Goal: Browse casually

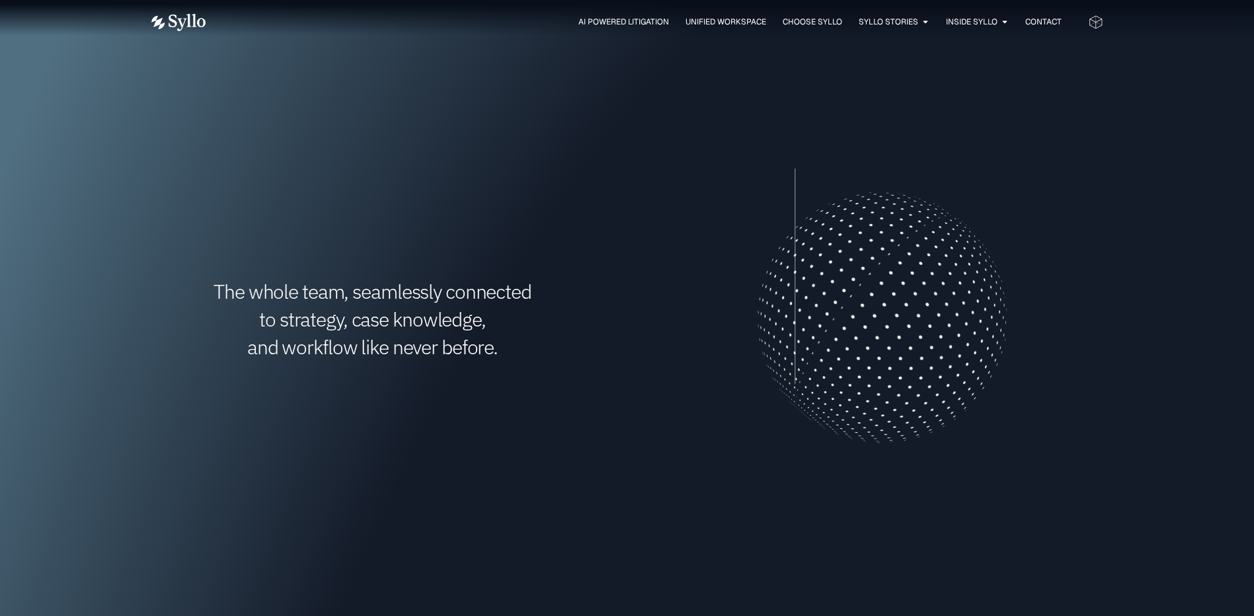
scroll to position [463, 0]
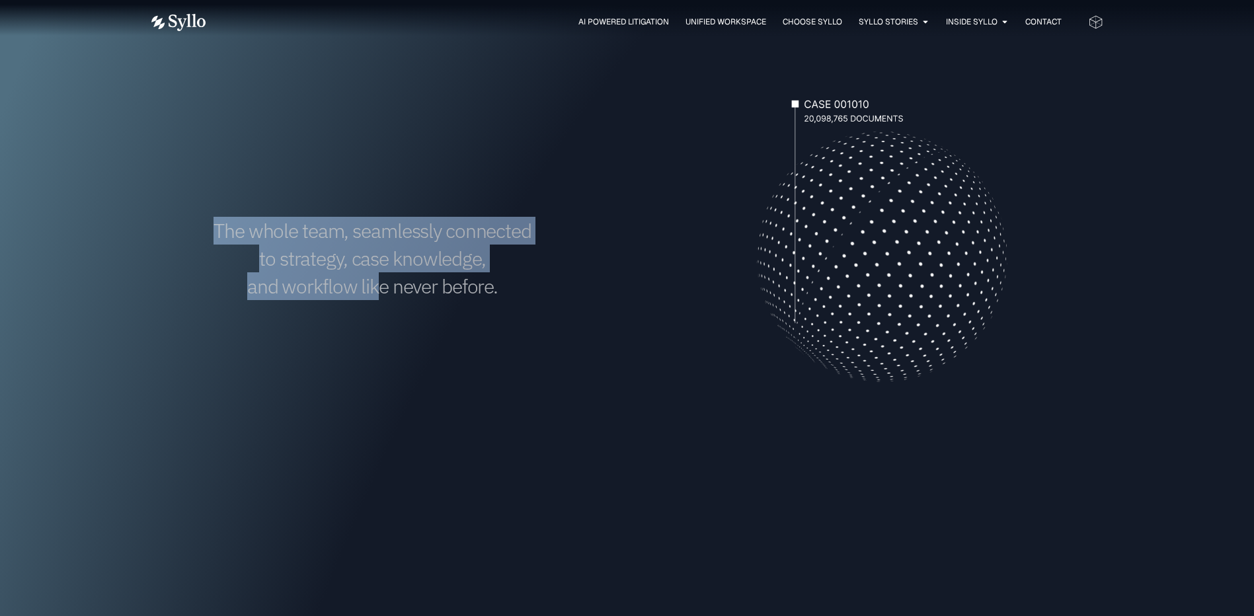
drag, startPoint x: 374, startPoint y: 276, endPoint x: 207, endPoint y: 222, distance: 175.8
click at [207, 222] on h1 "The whole team, seamlessly connected to strategy, case knowledge, and workflow …" at bounding box center [372, 258] width 443 height 83
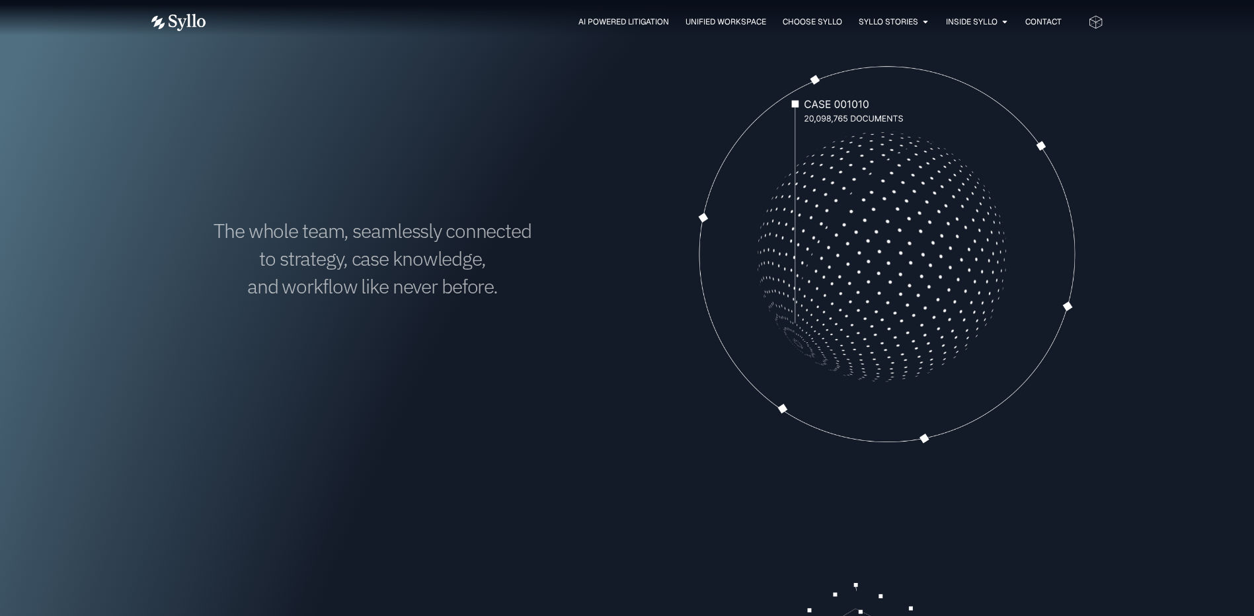
click at [435, 290] on h1 "The whole team, seamlessly connected to strategy, case knowledge, and workflow …" at bounding box center [372, 258] width 443 height 83
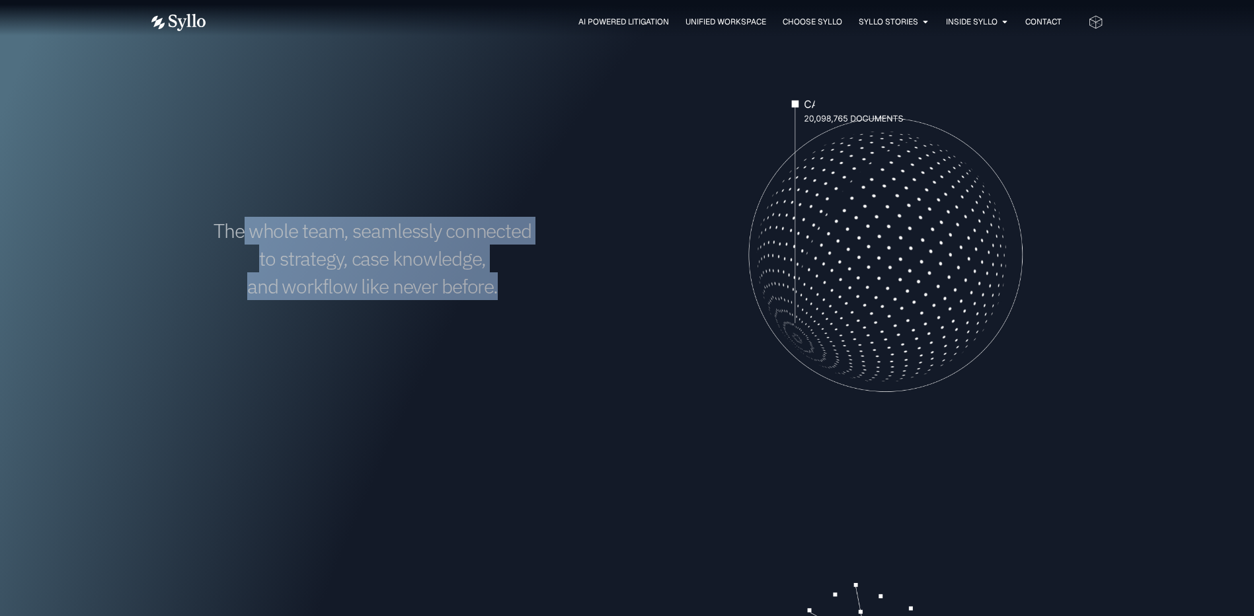
drag, startPoint x: 507, startPoint y: 292, endPoint x: 246, endPoint y: 244, distance: 265.4
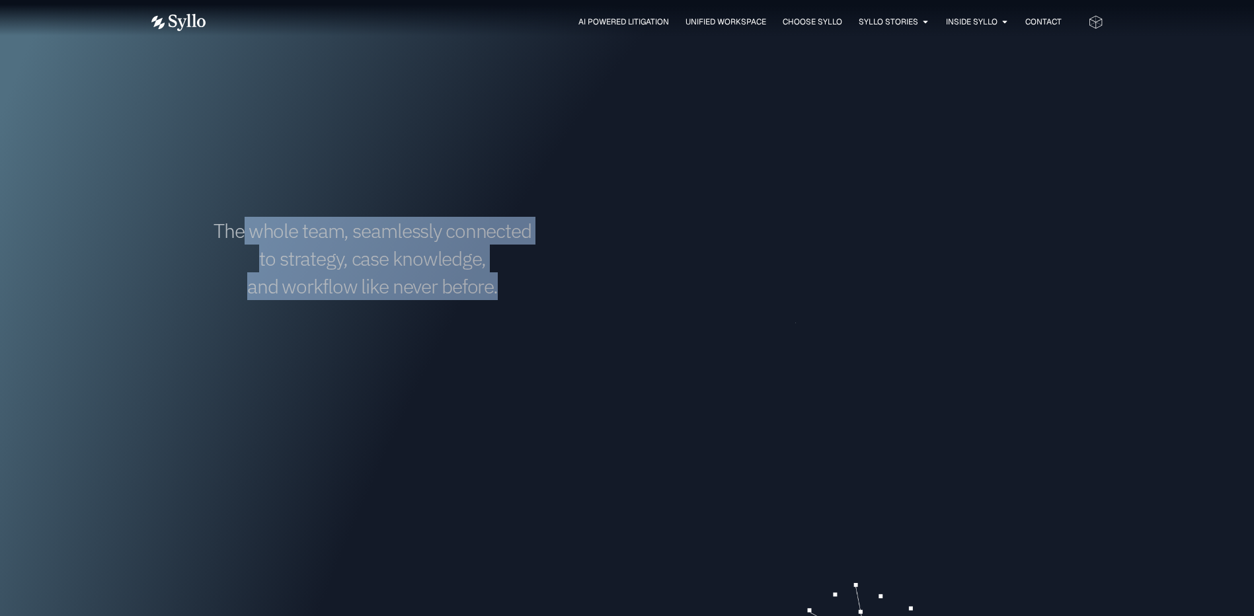
click at [246, 244] on h1 "The whole team, seamlessly connected to strategy, case knowledge, and workflow …" at bounding box center [372, 258] width 443 height 83
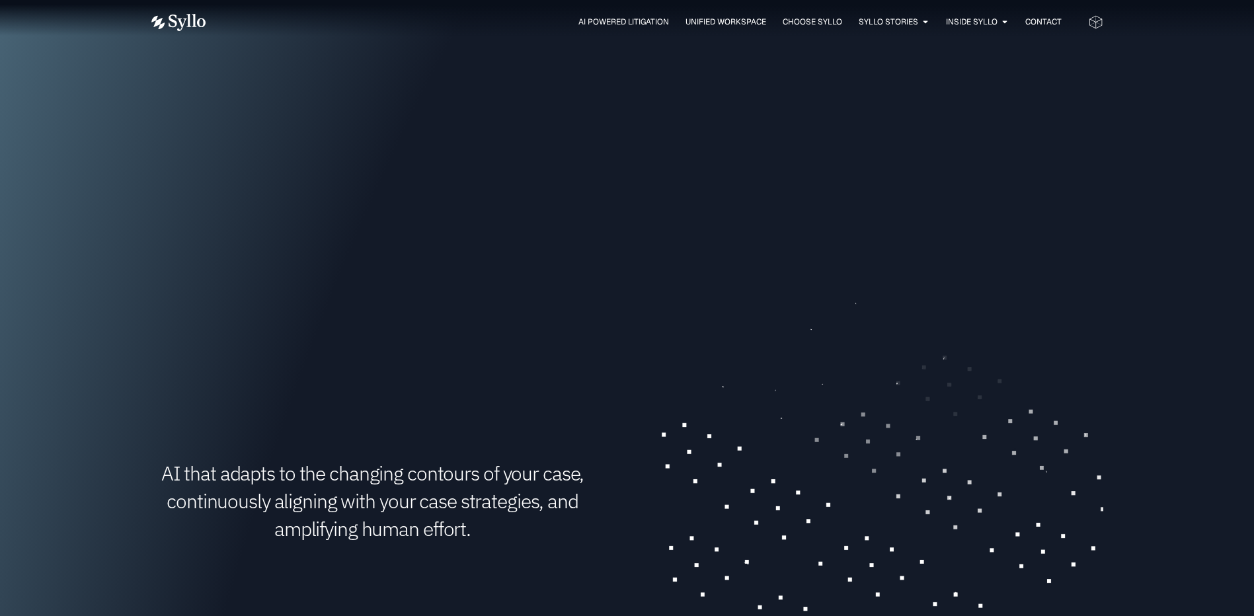
scroll to position [926, 0]
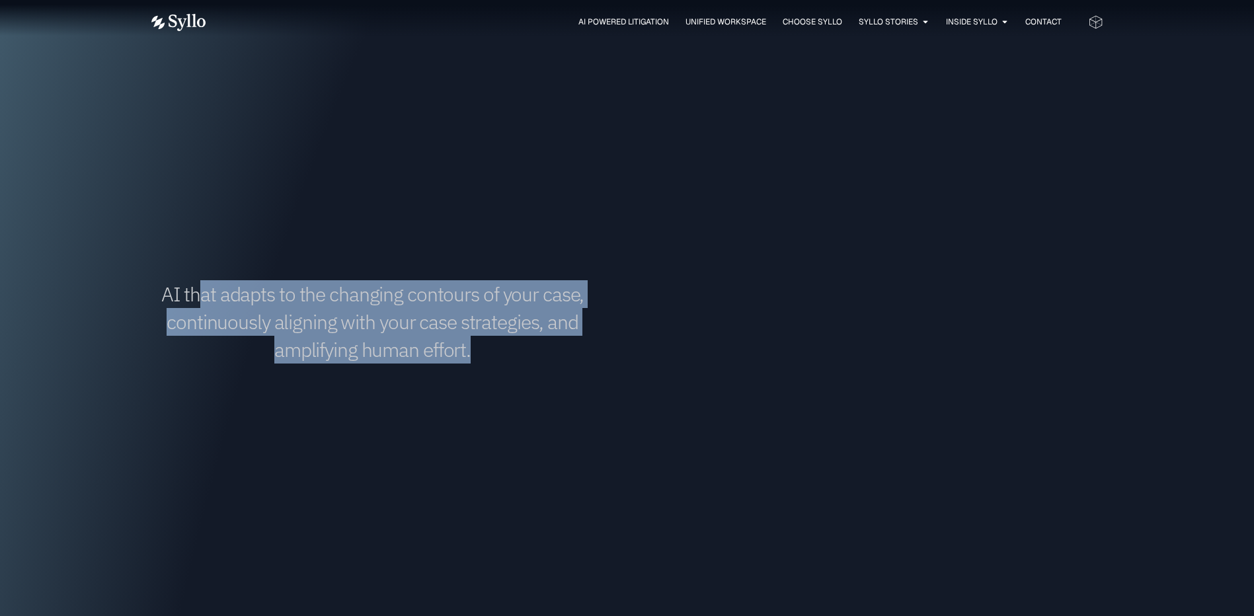
drag, startPoint x: 471, startPoint y: 354, endPoint x: 198, endPoint y: 282, distance: 282.5
click at [198, 282] on h1 "AI that adapts to the changing contours of your case, continuously aligning wit…" at bounding box center [372, 321] width 443 height 83
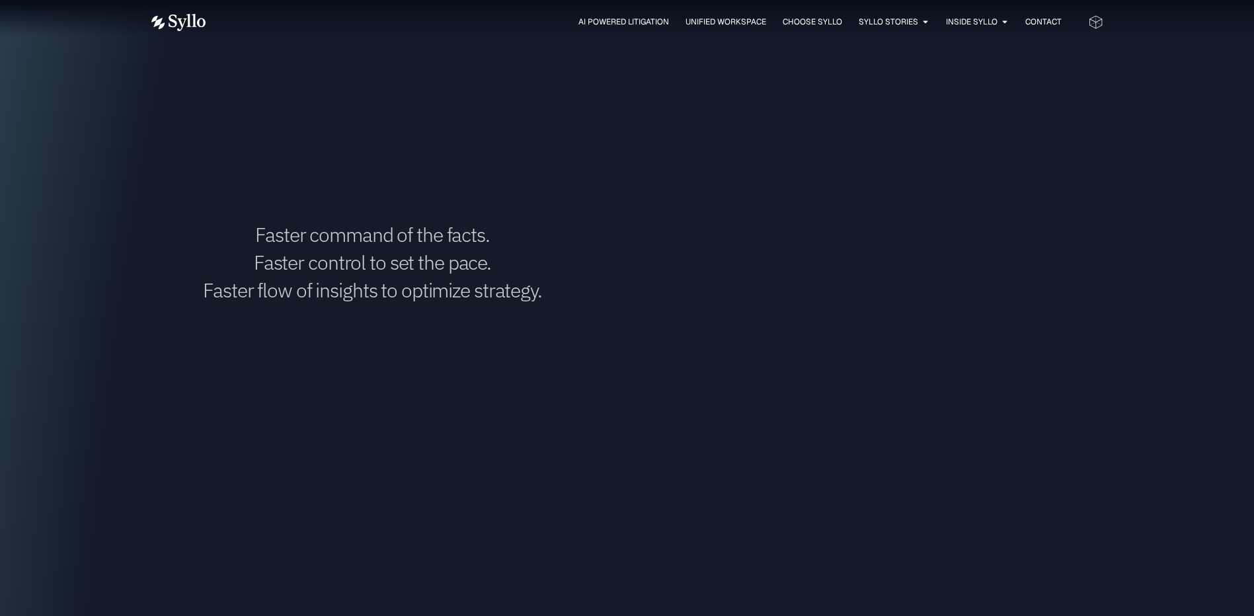
scroll to position [1521, 0]
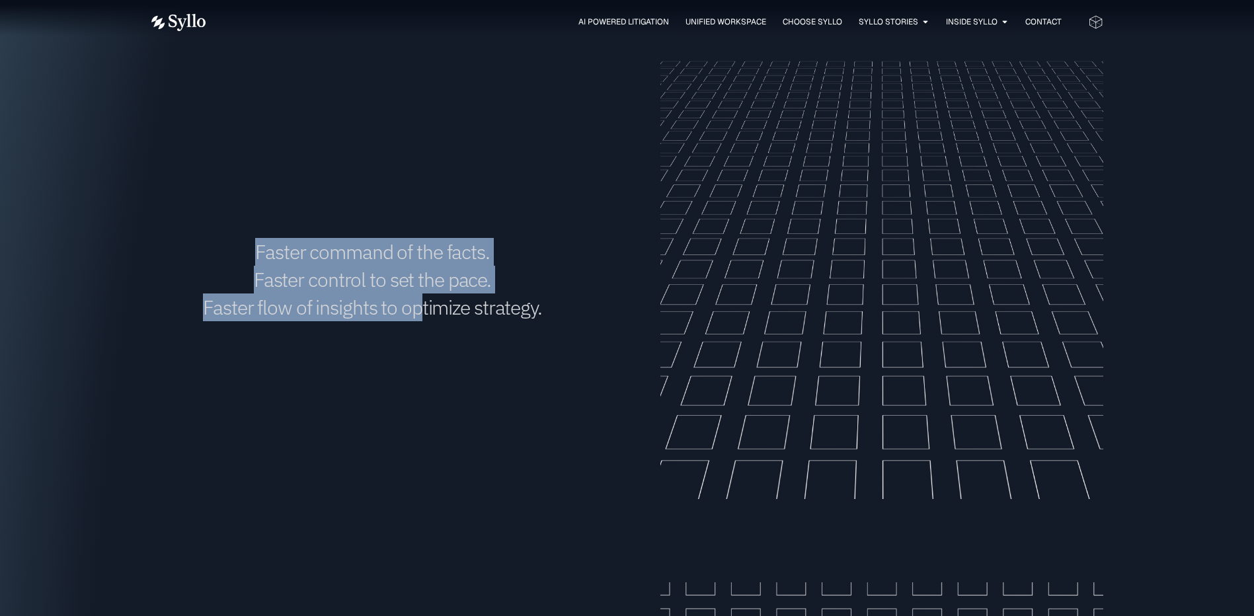
drag, startPoint x: 422, startPoint y: 308, endPoint x: 255, endPoint y: 260, distance: 173.9
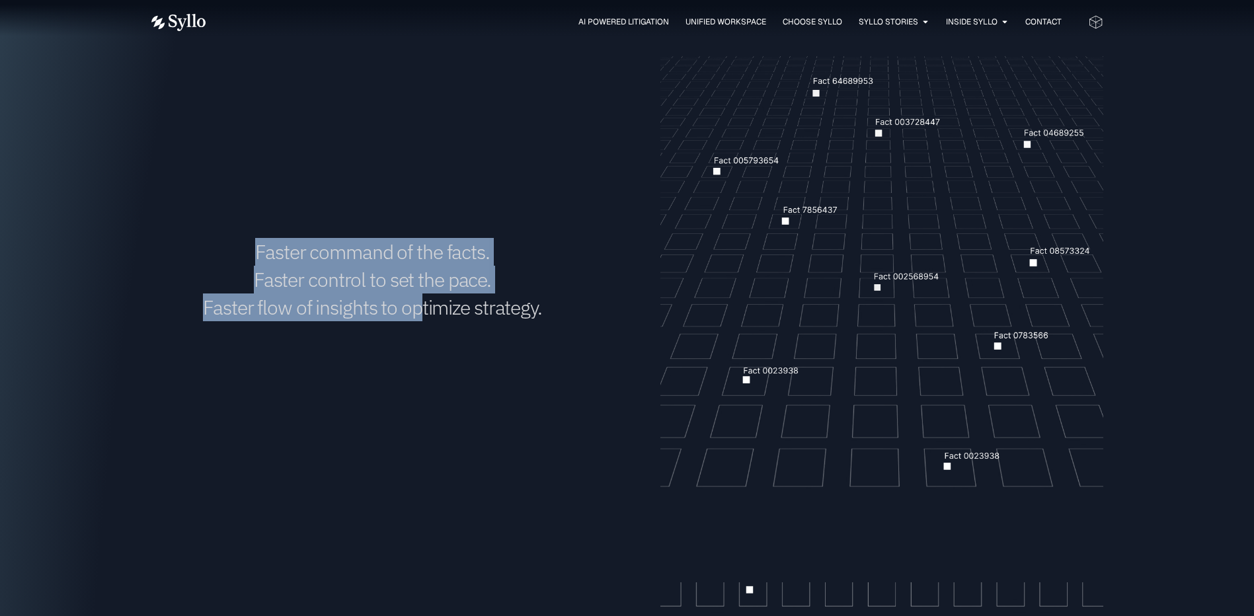
click at [255, 260] on h1 "Faster command of the facts. Faster control to set the pace. Faster flow of ins…" at bounding box center [372, 279] width 443 height 83
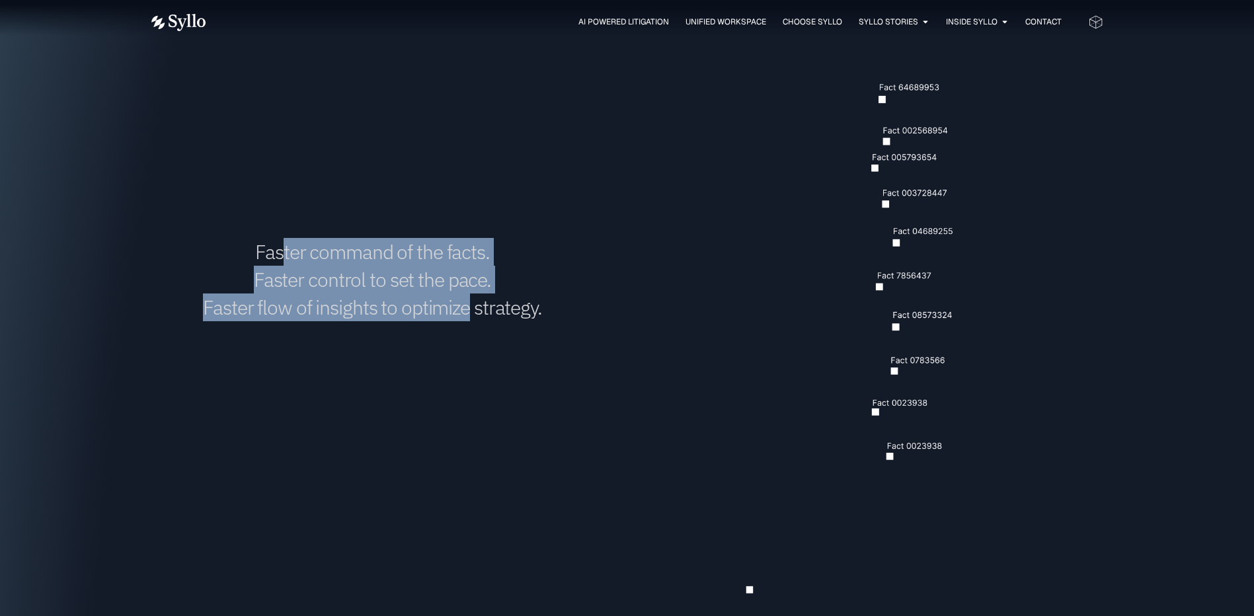
drag, startPoint x: 471, startPoint y: 311, endPoint x: 286, endPoint y: 245, distance: 197.2
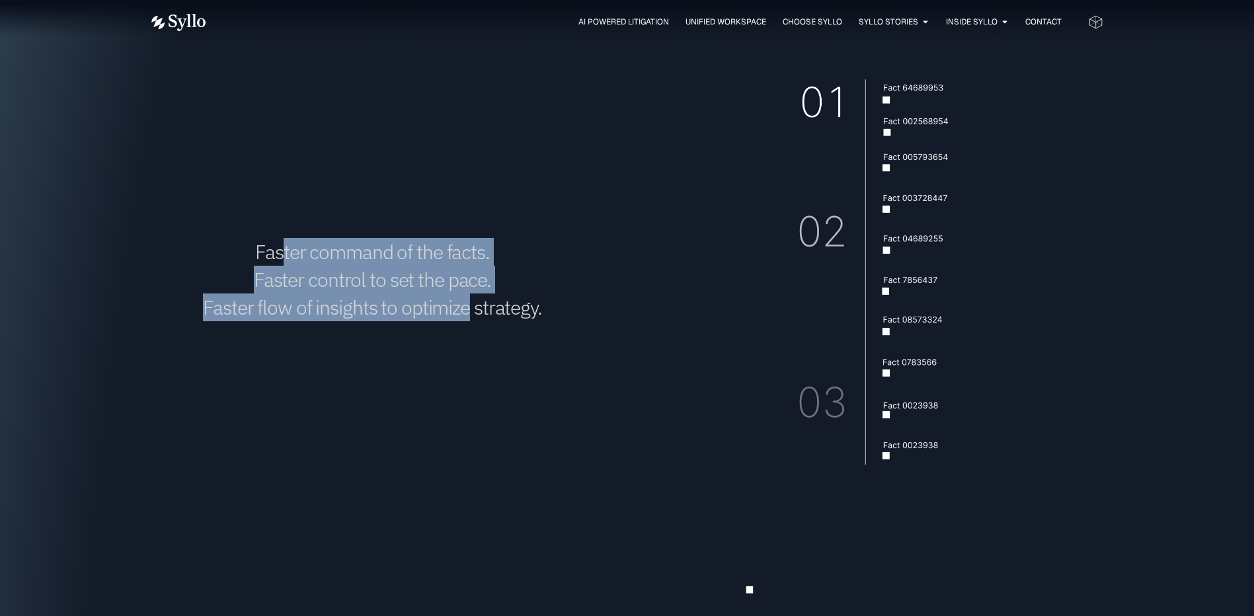
click at [286, 245] on h1 "Faster command of the facts. Faster control to set the pace. Faster flow of ins…" at bounding box center [372, 279] width 443 height 83
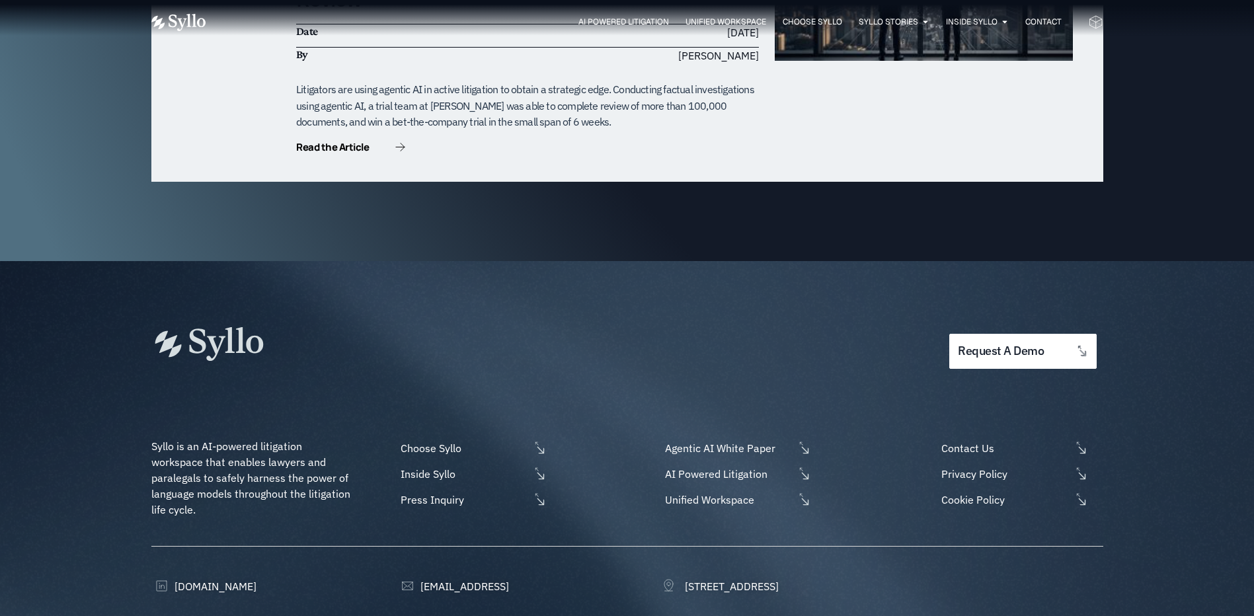
scroll to position [4230, 0]
